Goal: Task Accomplishment & Management: Complete application form

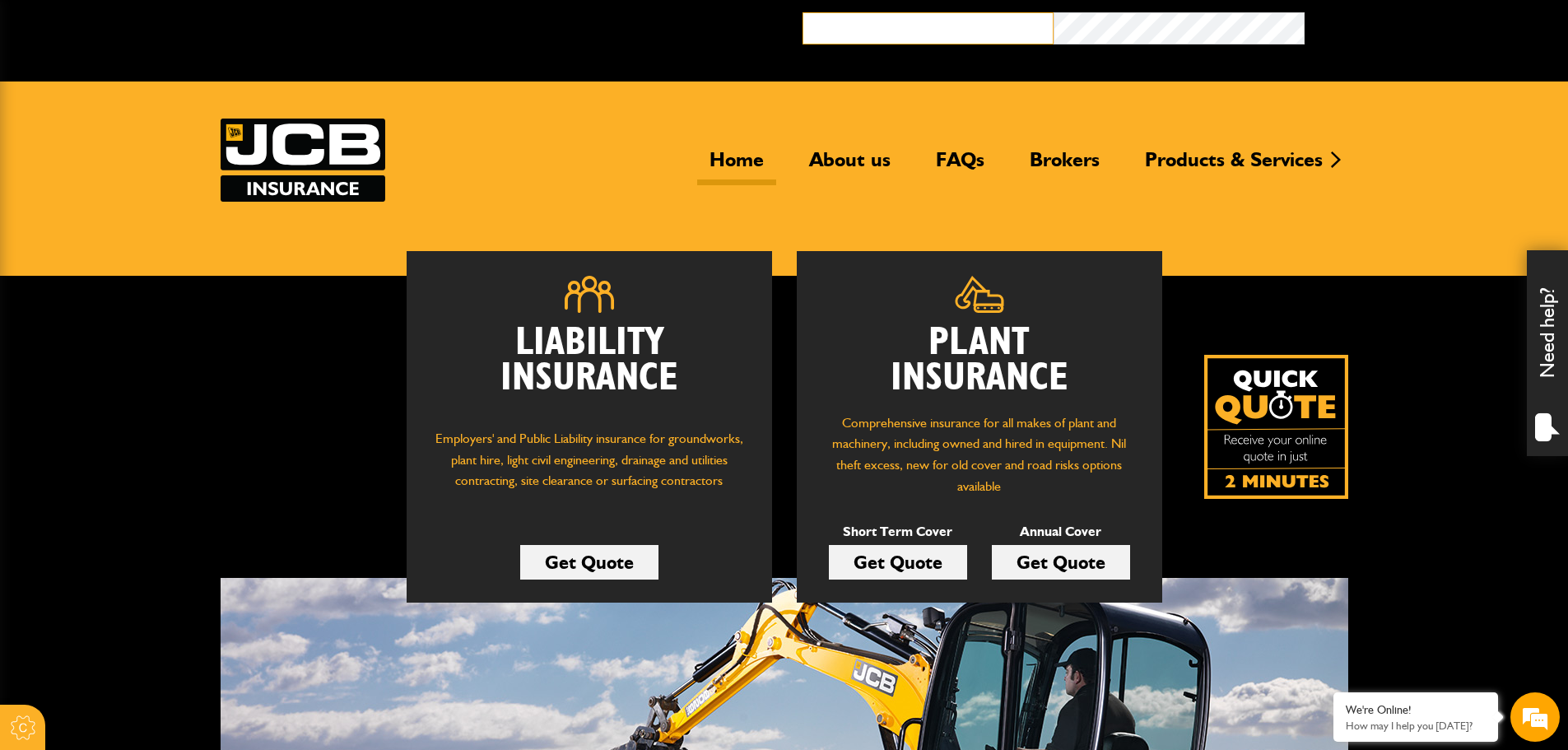
click at [953, 28] on input "email" at bounding box center [928, 28] width 251 height 32
type input "**********"
click at [1305, 13] on button "Broker Login" at bounding box center [1430, 25] width 251 height 25
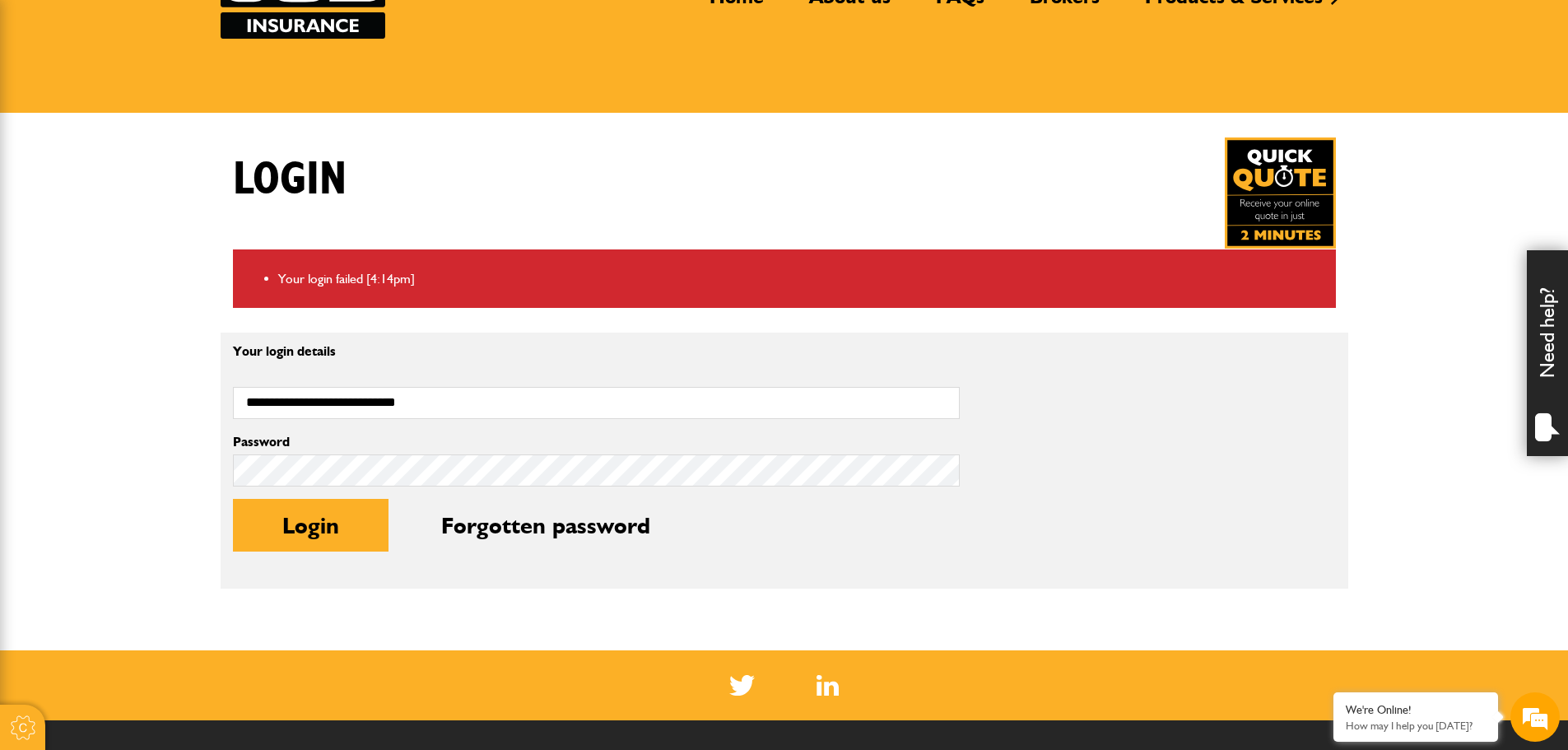
scroll to position [164, 0]
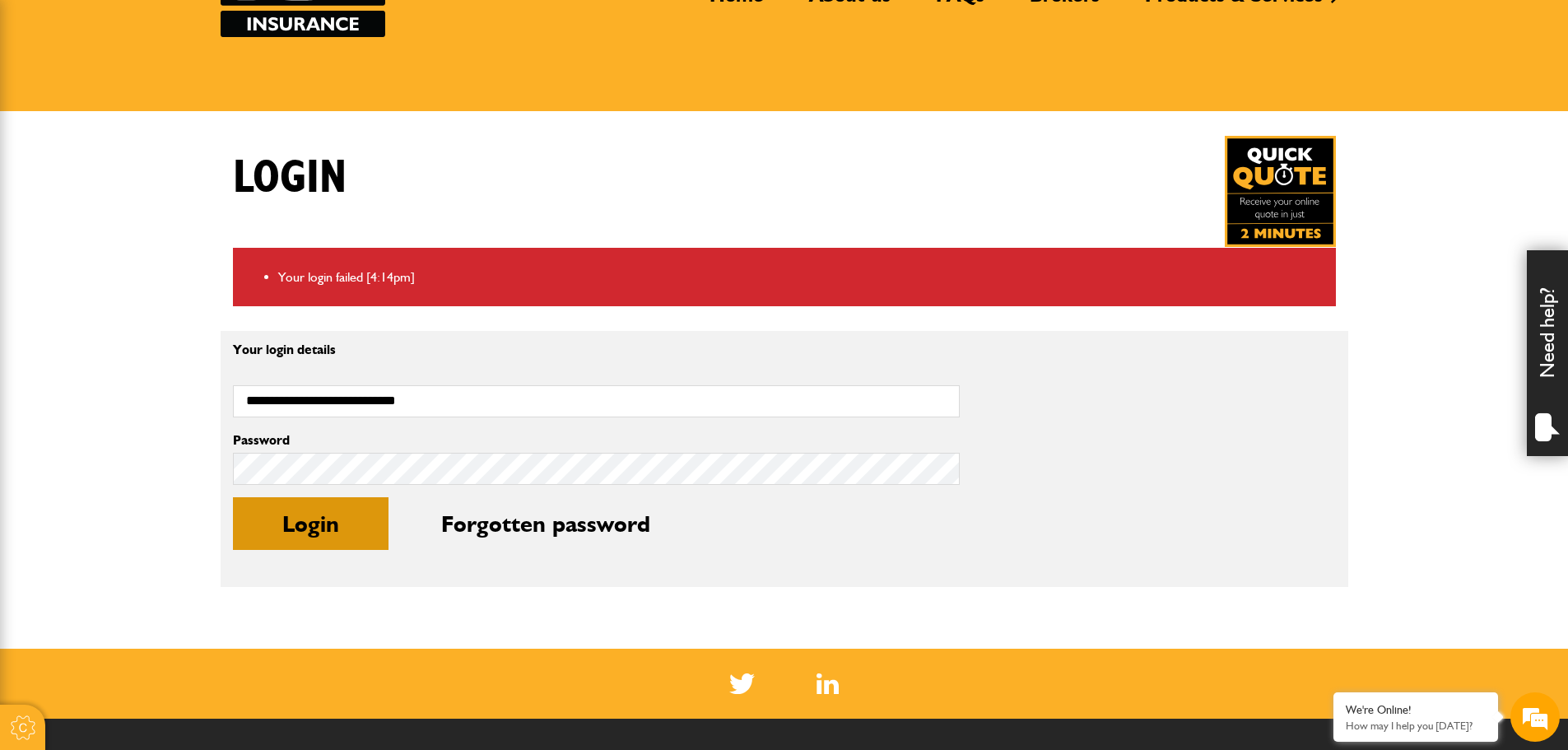
click at [298, 525] on button "Login" at bounding box center [311, 524] width 155 height 52
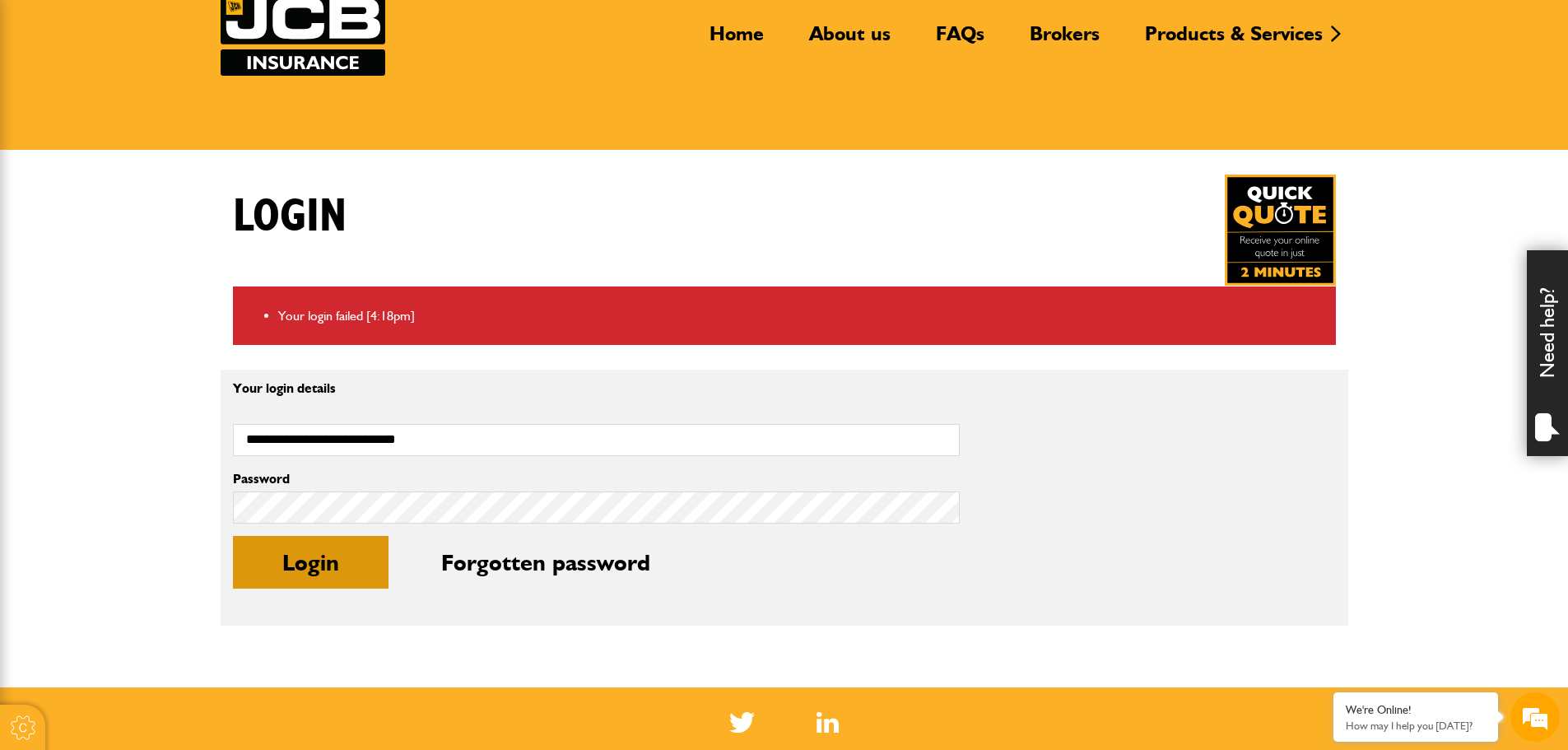
scroll to position [83, 0]
